Goal: Go to known website: Access a specific website the user already knows

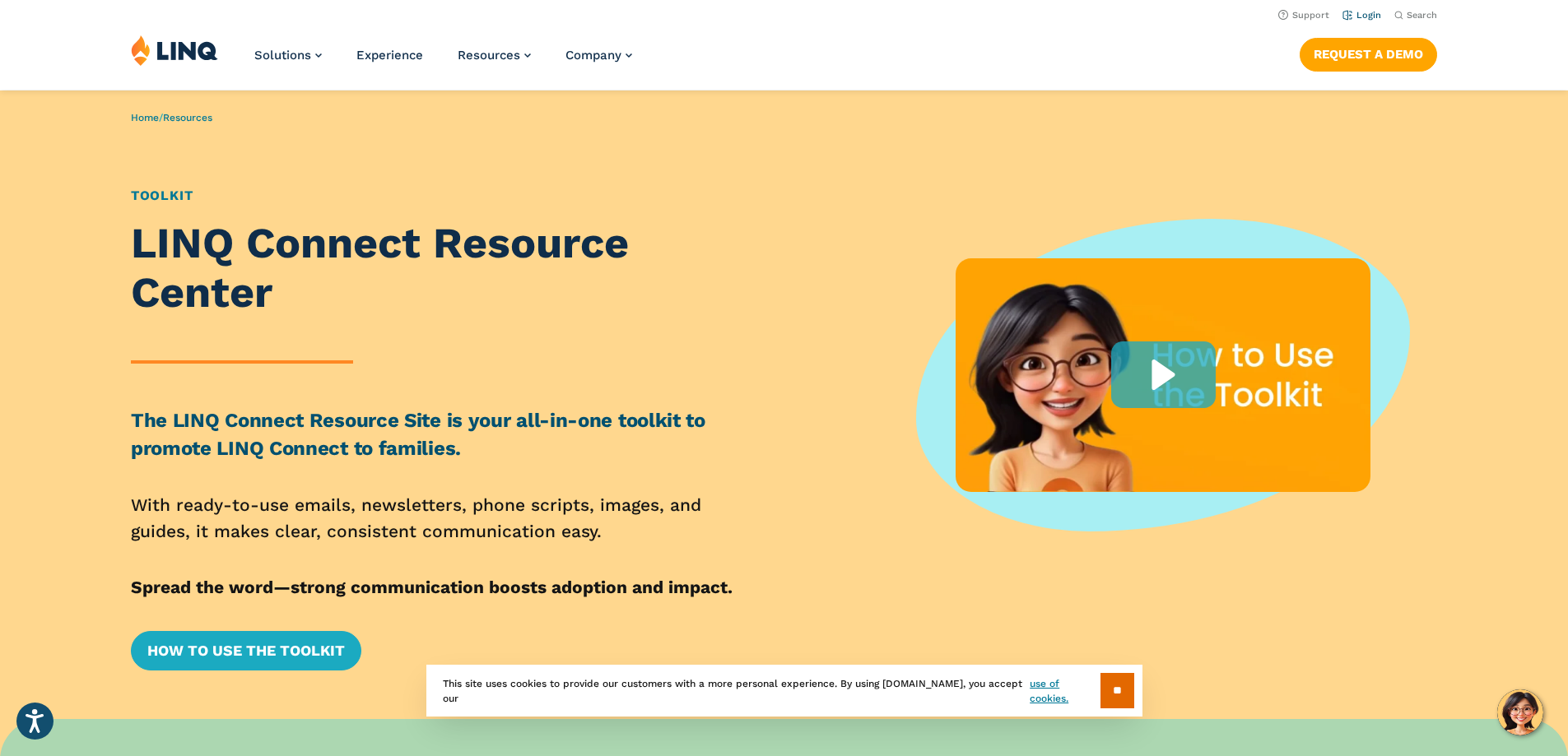
click at [1352, 17] on link "Login" at bounding box center [1362, 14] width 39 height 11
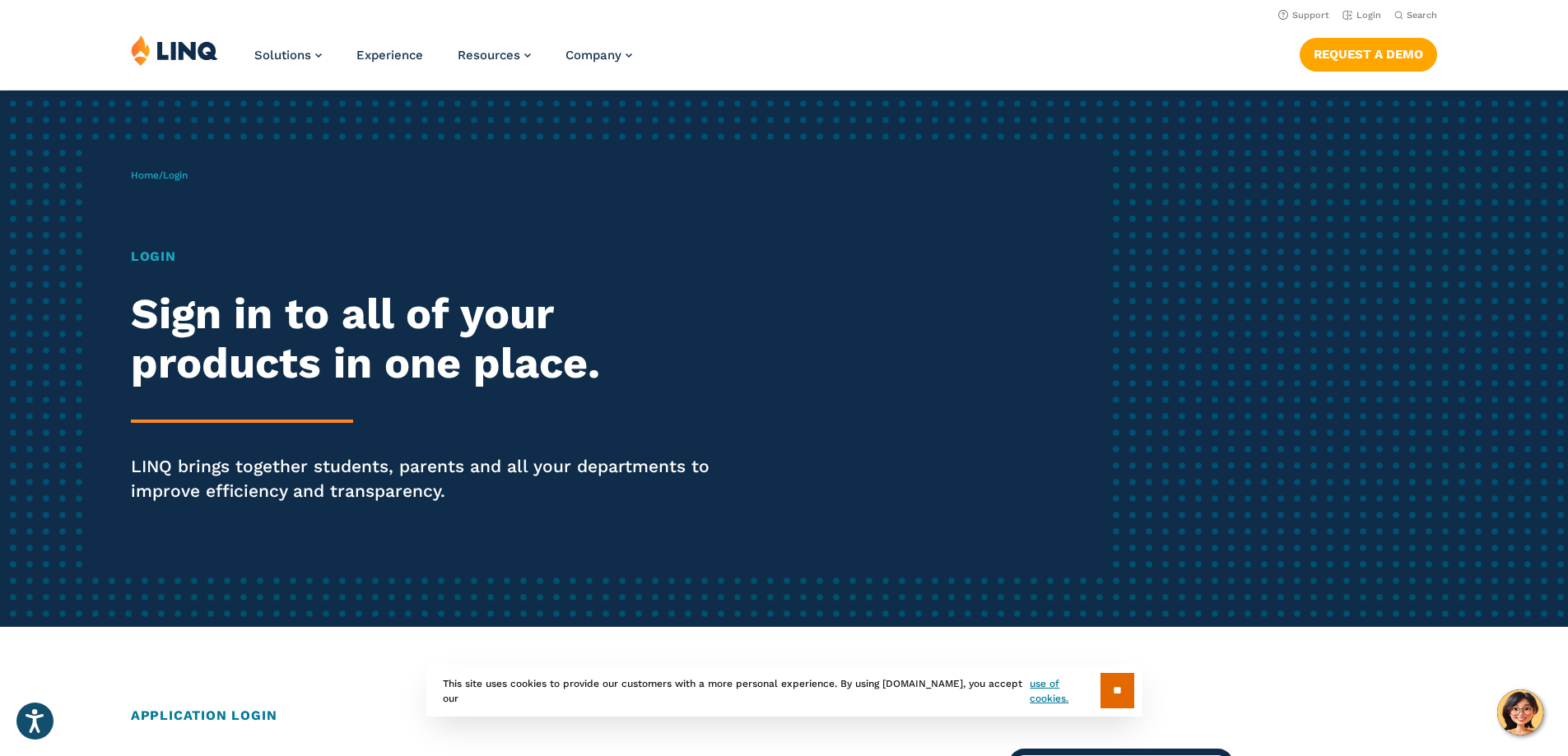
click at [148, 258] on h1 "Login" at bounding box center [432, 257] width 604 height 19
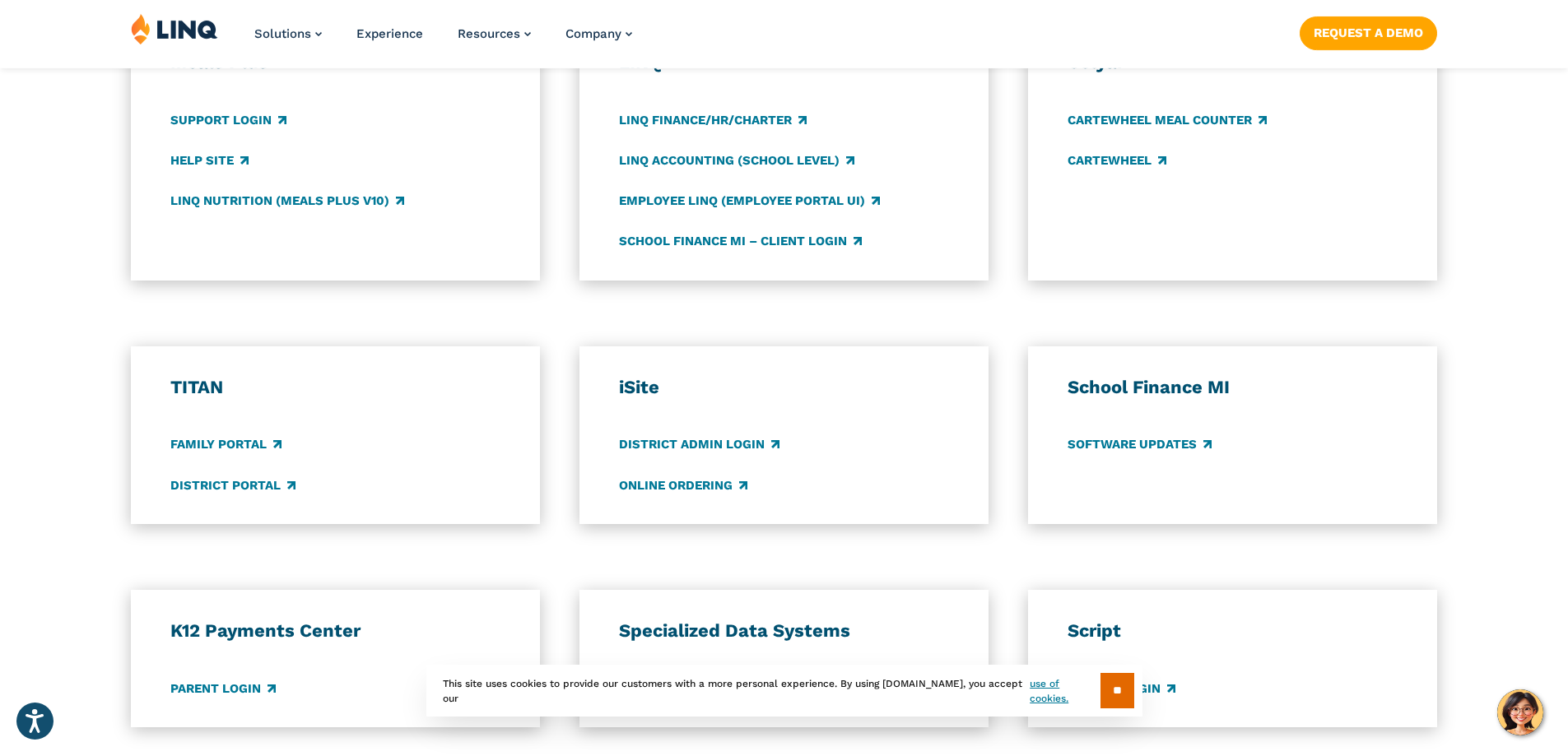
scroll to position [987, 0]
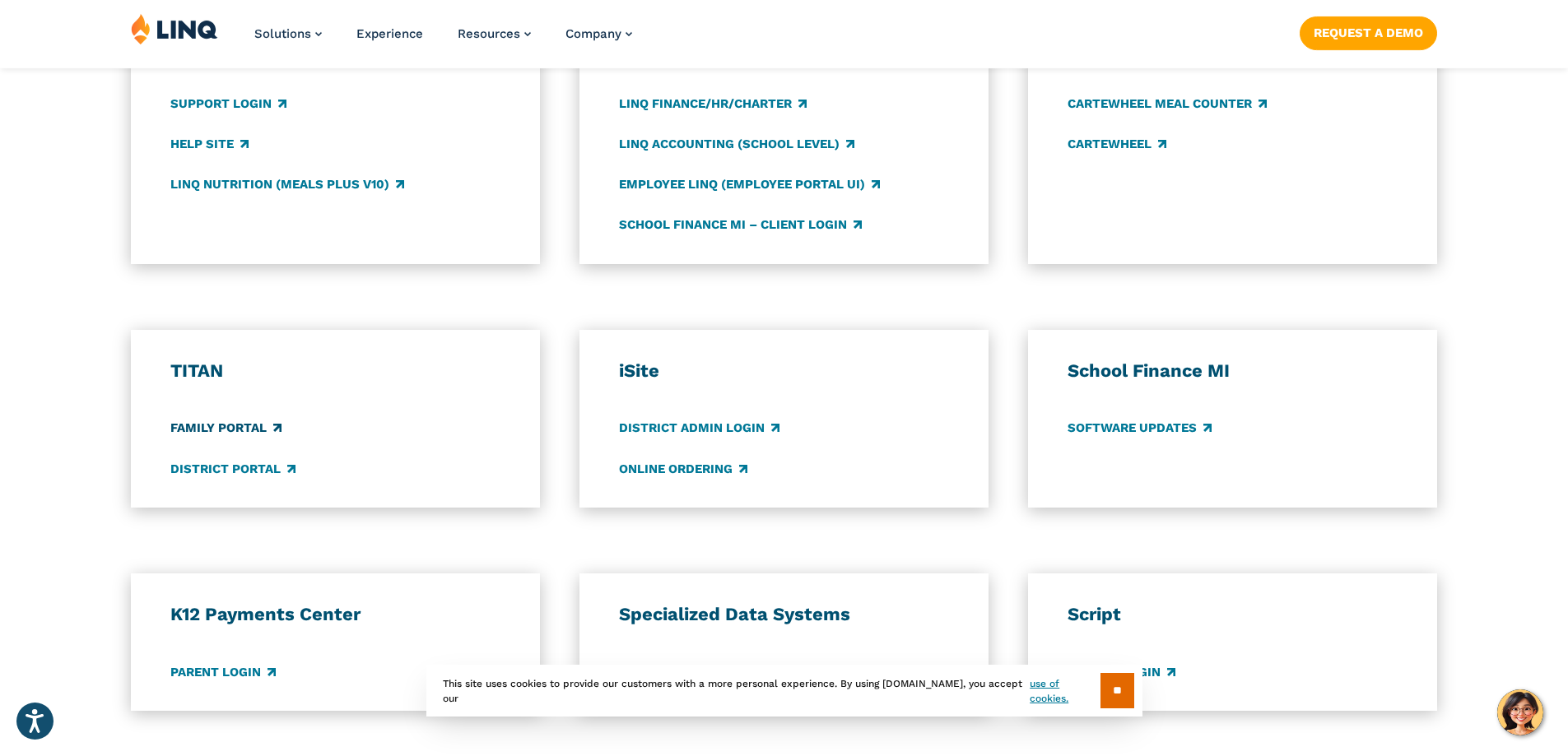
click at [243, 425] on link "Family Portal" at bounding box center [225, 429] width 111 height 18
